Goal: Task Accomplishment & Management: Use online tool/utility

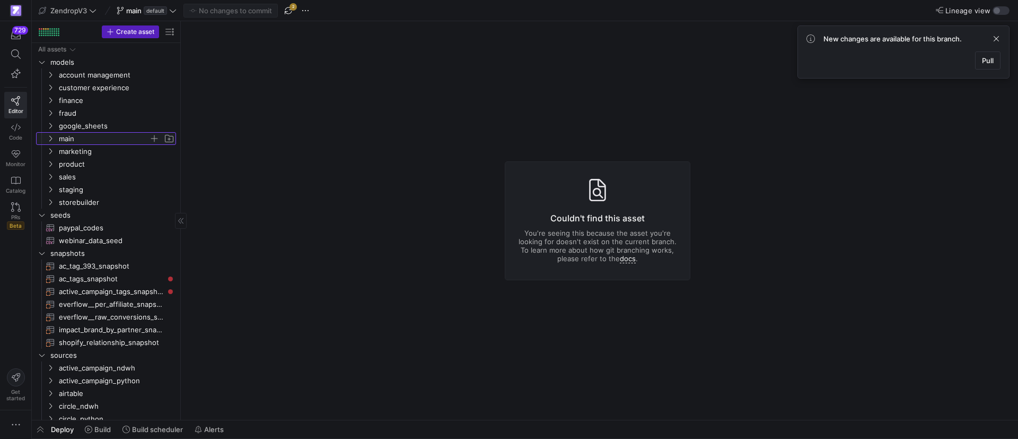
click at [53, 142] on y42-icon "Press SPACE to select this row." at bounding box center [50, 138] width 8 height 8
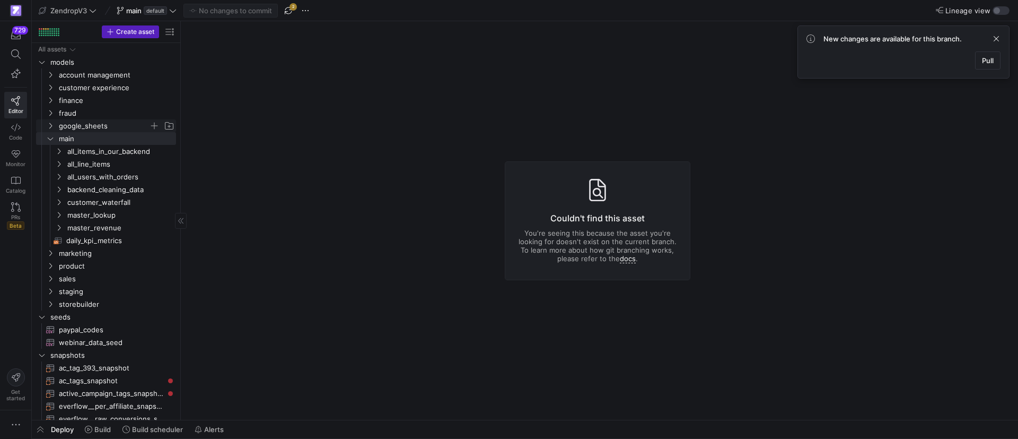
click at [54, 121] on y42-icon "Press SPACE to select this row." at bounding box center [50, 125] width 8 height 8
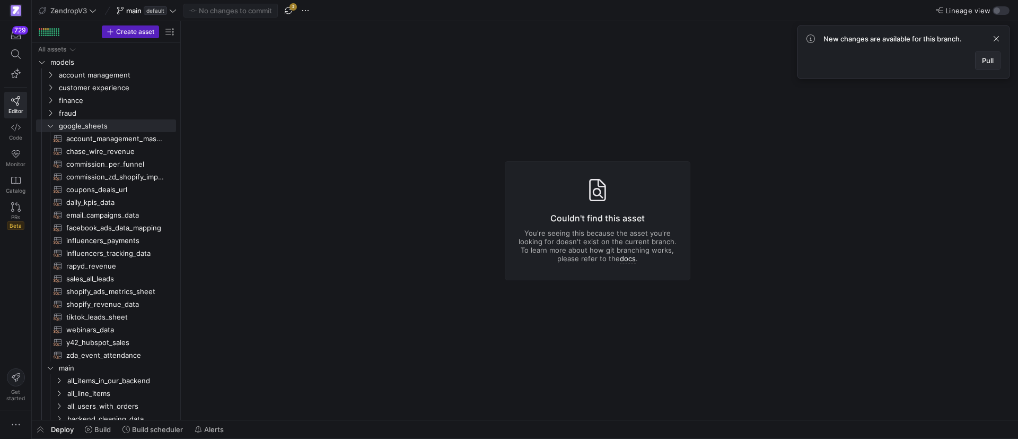
click at [990, 66] on span at bounding box center [988, 60] width 24 height 17
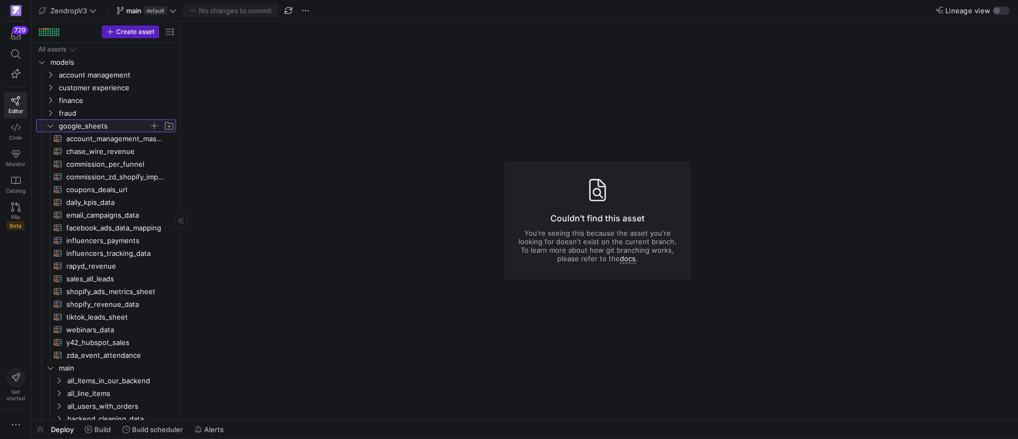
click at [48, 124] on icon "Press SPACE to select this row." at bounding box center [50, 126] width 7 height 6
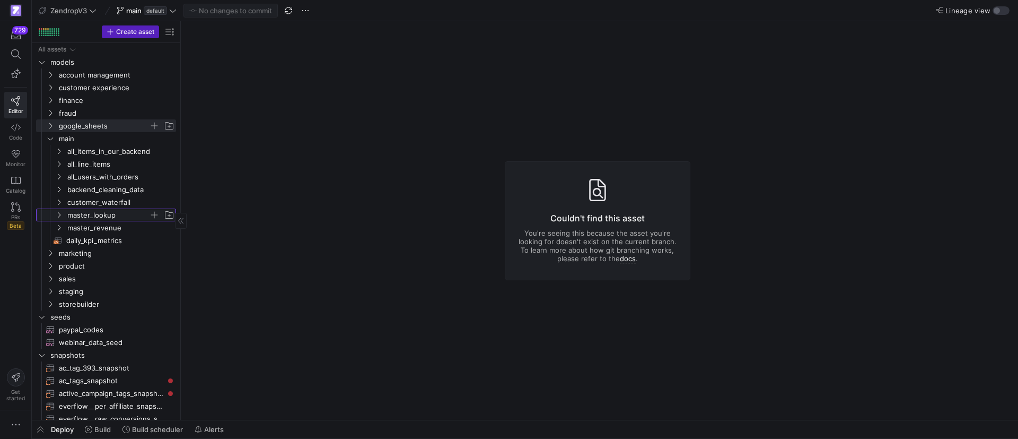
click at [58, 211] on y42-icon "Press SPACE to select this row." at bounding box center [59, 215] width 8 height 8
click at [58, 211] on y42-icon at bounding box center [59, 215] width 8 height 8
click at [53, 290] on icon "Press SPACE to select this row." at bounding box center [50, 291] width 7 height 6
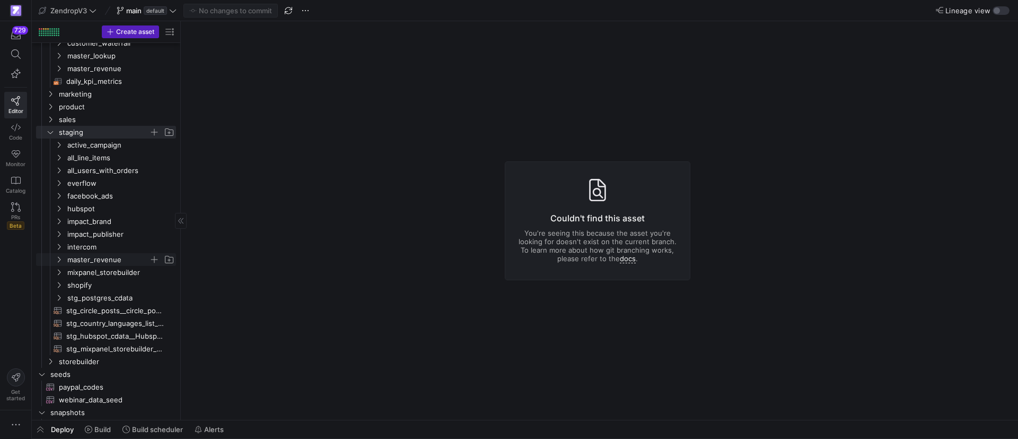
click at [57, 259] on icon "Press SPACE to select this row." at bounding box center [58, 259] width 7 height 6
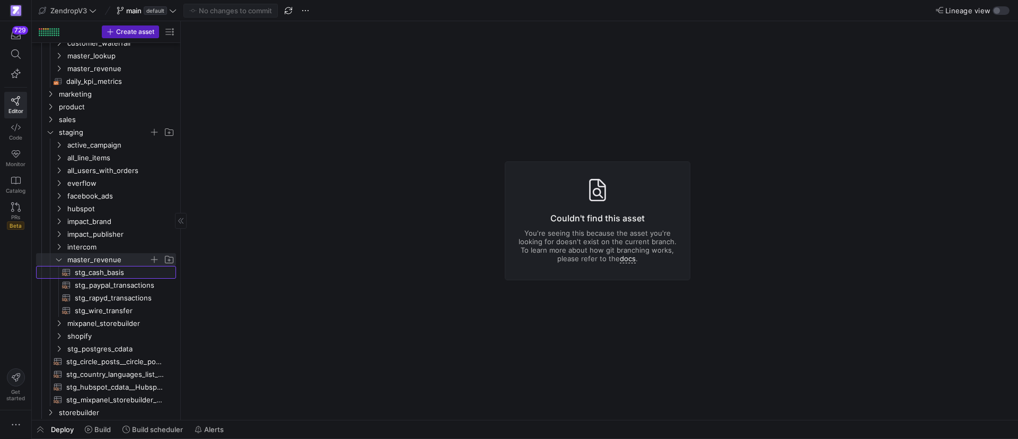
click at [101, 269] on span "stg_cash_basis​​​​​​​​​​" at bounding box center [119, 272] width 89 height 12
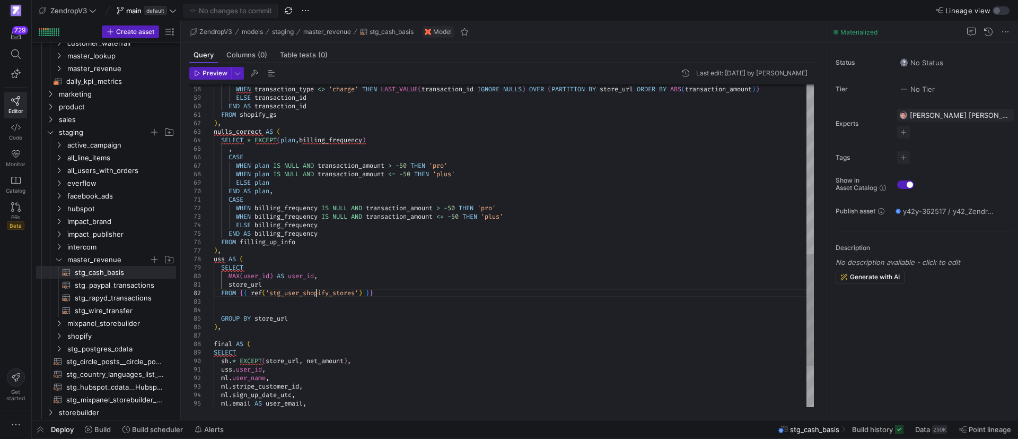
click at [316, 291] on div "WHEN billing_frequency IS NULL AND transaction_amount > - 50 THEN 'pro' WHEN bi…" at bounding box center [514, 60] width 600 height 934
click at [314, 291] on div "WHEN billing_frequency IS NULL AND transaction_amount > - 50 THEN 'pro' WHEN bi…" at bounding box center [514, 60] width 600 height 934
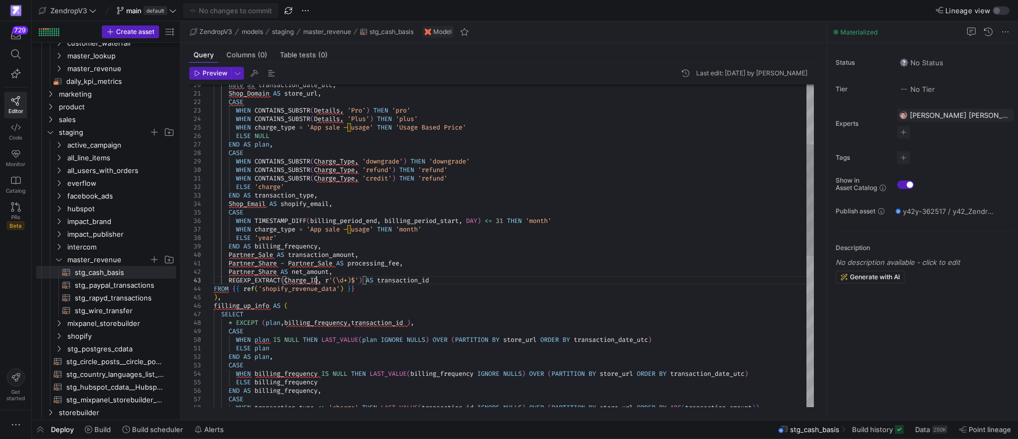
click at [317, 283] on div "END AS billing_frequency , Shop_Email AS shopify_email , CASE WHEN TIMESTAMP_DI…" at bounding box center [514, 378] width 600 height 934
click at [324, 286] on div "END AS billing_frequency , Shop_Email AS shopify_email , CASE WHEN TIMESTAMP_DI…" at bounding box center [514, 378] width 600 height 934
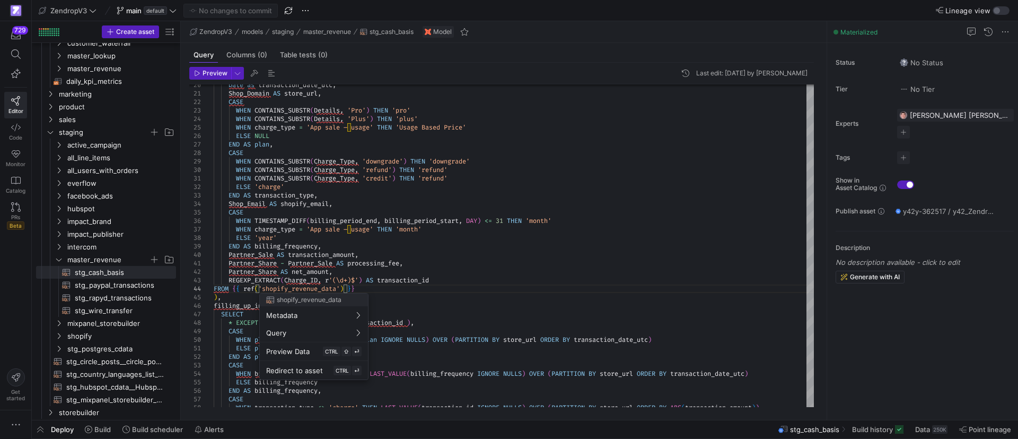
click at [324, 286] on div at bounding box center [509, 219] width 1018 height 439
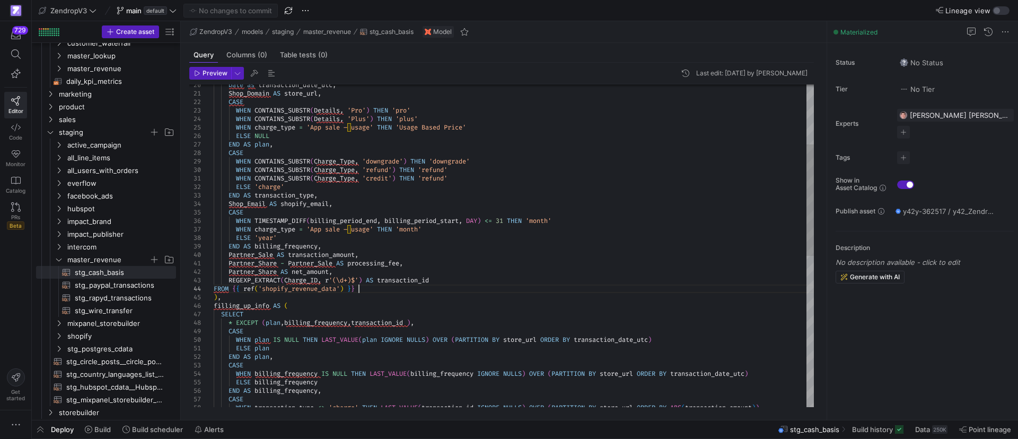
scroll to position [0, 111]
click at [379, 288] on div "END AS billing_frequency , Shop_Email AS shopify_email , CASE WHEN TIMESTAMP_DI…" at bounding box center [514, 378] width 600 height 934
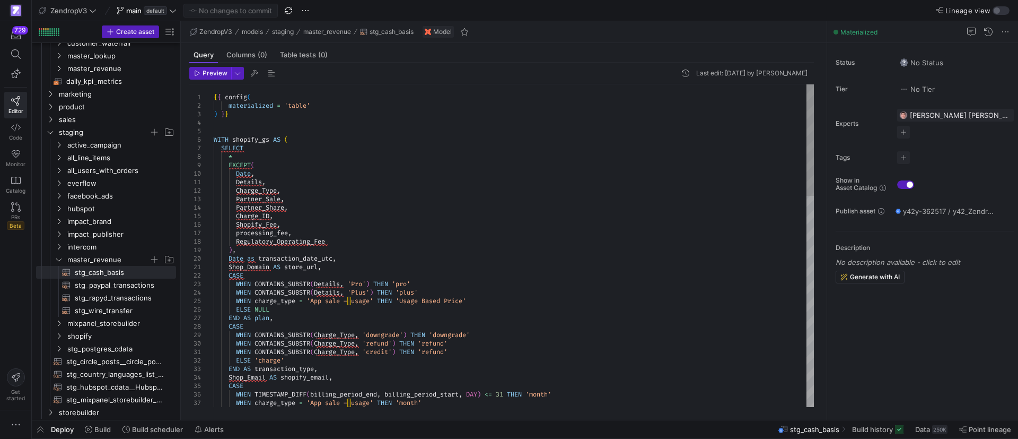
scroll to position [0, 99]
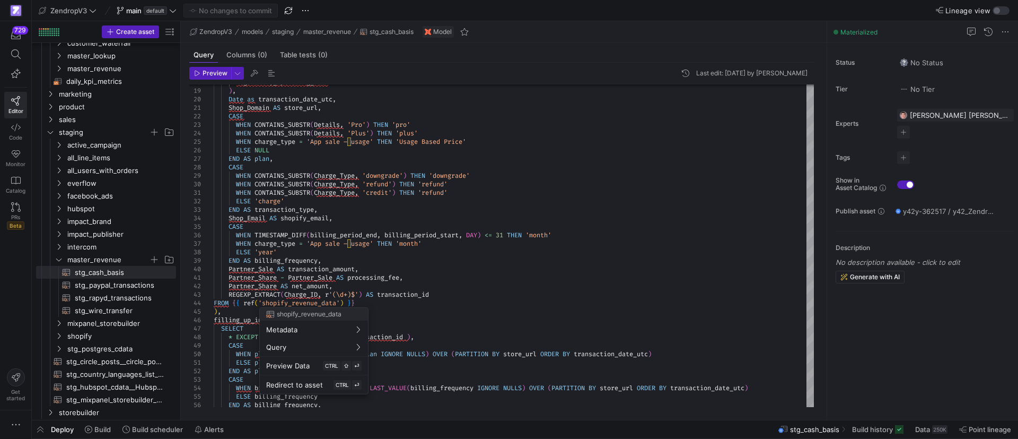
click at [402, 291] on div at bounding box center [509, 219] width 1018 height 439
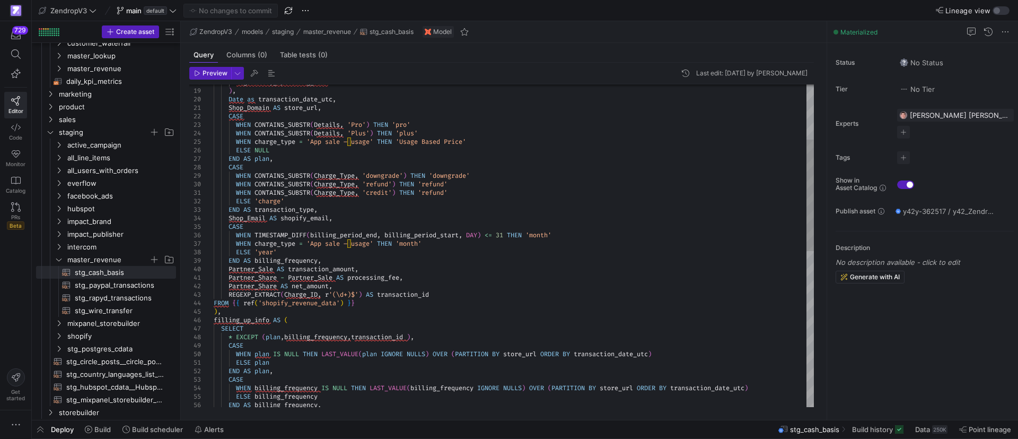
type textarea "Partner_Share - Partner_Sale AS processing_fee, Partner_Share AS net_amount, RE…"
click at [396, 300] on div "Shop_Email AS shopify_email , CASE WHEN TIMESTAMP_DIFF ( billing_period_end , b…" at bounding box center [514, 392] width 600 height 934
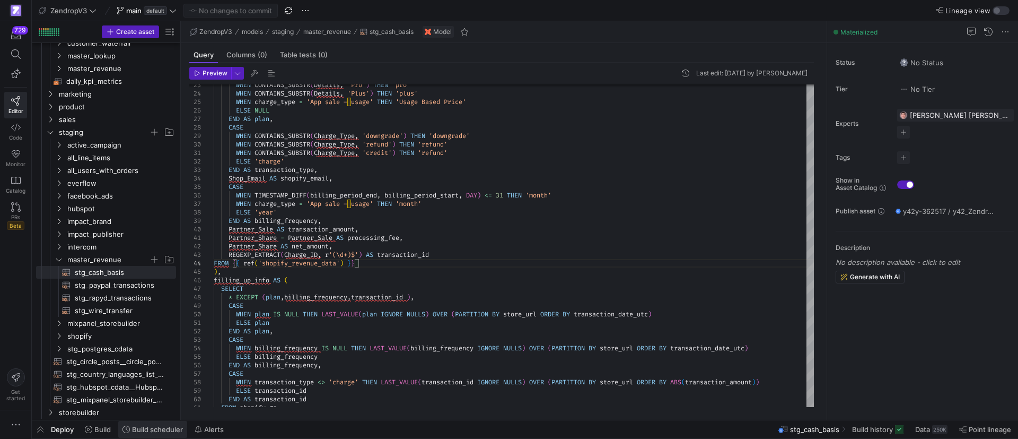
click at [149, 425] on span "Build scheduler" at bounding box center [157, 429] width 51 height 8
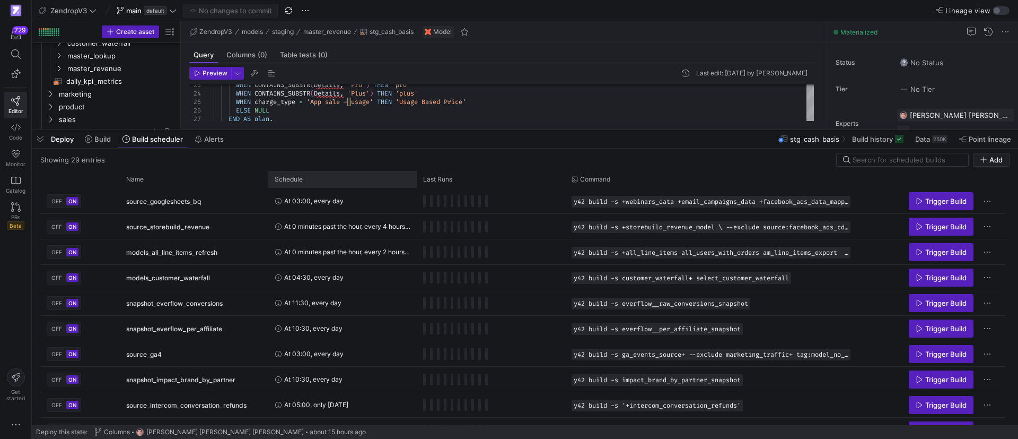
drag, startPoint x: 415, startPoint y: 246, endPoint x: 396, endPoint y: 171, distance: 76.6
click at [469, 128] on div at bounding box center [525, 130] width 987 height 4
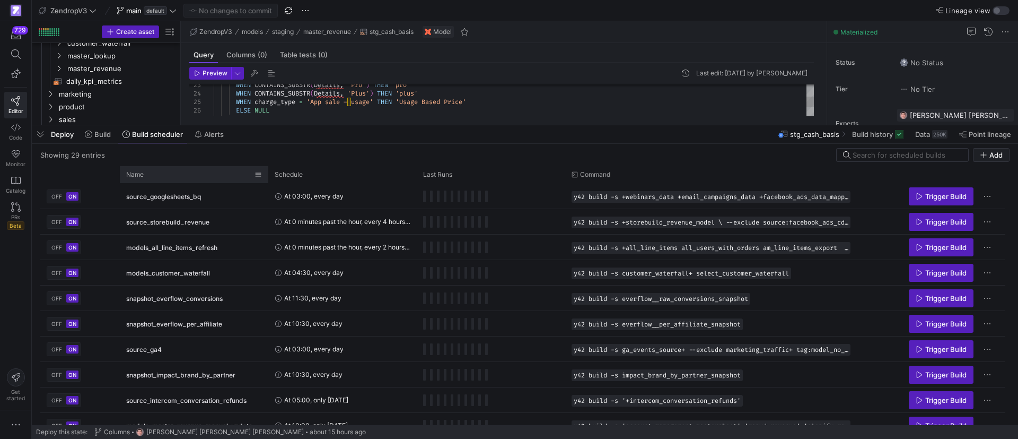
click at [195, 174] on div "Name" at bounding box center [190, 175] width 128 height 12
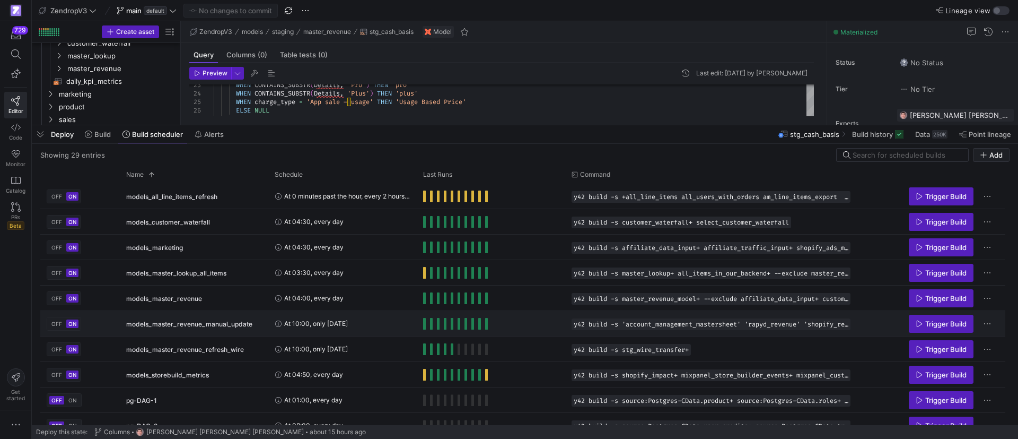
click at [929, 325] on span "Trigger Build" at bounding box center [946, 323] width 41 height 8
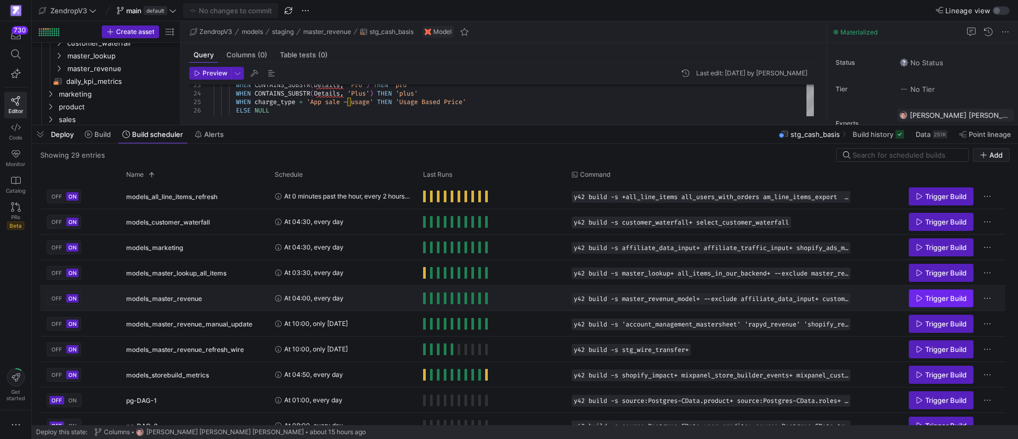
click at [944, 295] on span "Trigger Build" at bounding box center [946, 298] width 41 height 8
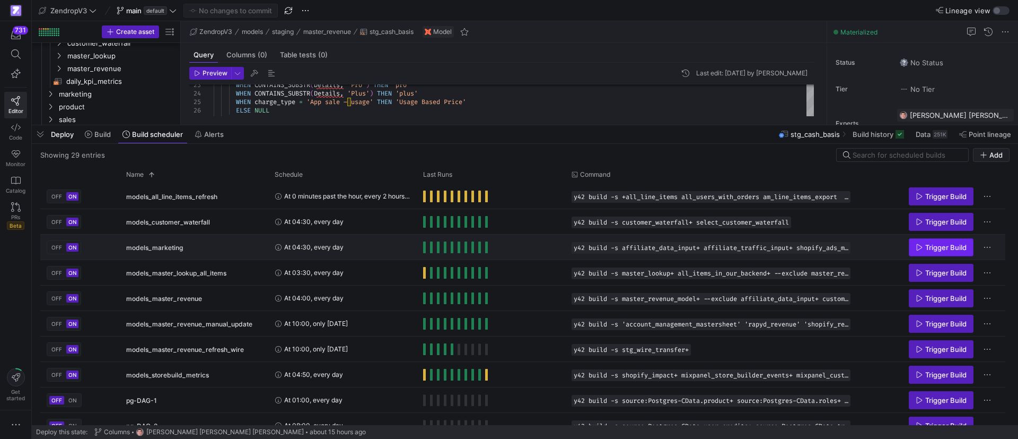
click at [912, 242] on span "Press SPACE to select this row." at bounding box center [942, 247] width 64 height 17
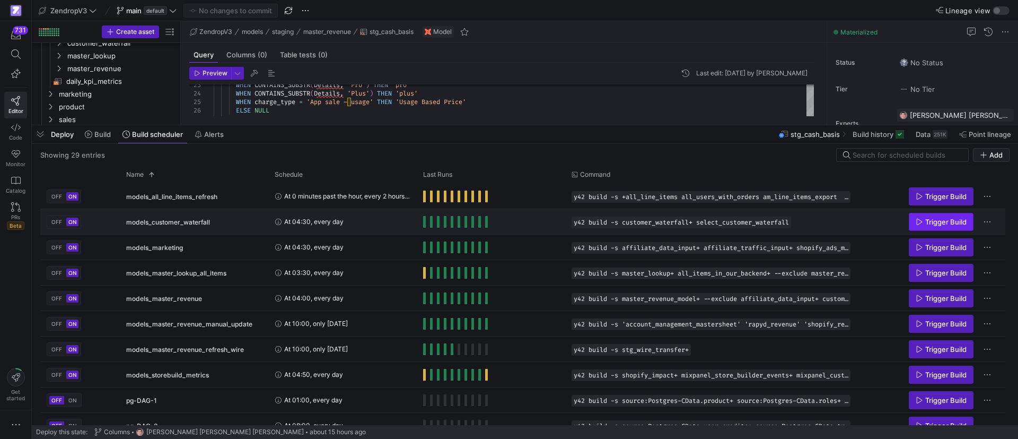
click at [922, 221] on icon "Press SPACE to select this row." at bounding box center [919, 221] width 7 height 7
